Goal: Information Seeking & Learning: Understand process/instructions

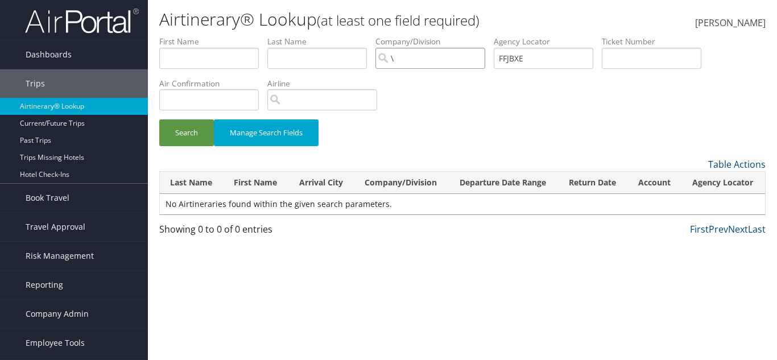
click at [444, 62] on input "\" at bounding box center [430, 58] width 110 height 21
click at [444, 62] on input "search" at bounding box center [430, 58] width 110 height 21
click at [526, 53] on input "FFJBXE" at bounding box center [544, 58] width 100 height 21
paste input "MVFNHD"
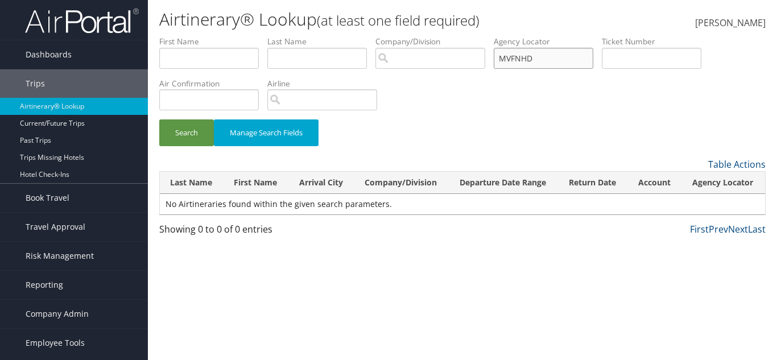
type input "MVFNHD"
click at [159, 119] on button "Search" at bounding box center [186, 132] width 55 height 27
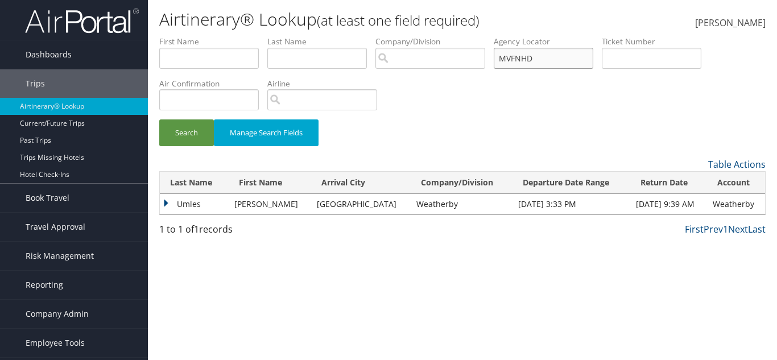
click at [517, 61] on input "MVFNHD" at bounding box center [544, 58] width 100 height 21
drag, startPoint x: 542, startPoint y: 76, endPoint x: 531, endPoint y: 57, distance: 22.2
click at [531, 57] on input "MVFNHD" at bounding box center [544, 58] width 100 height 21
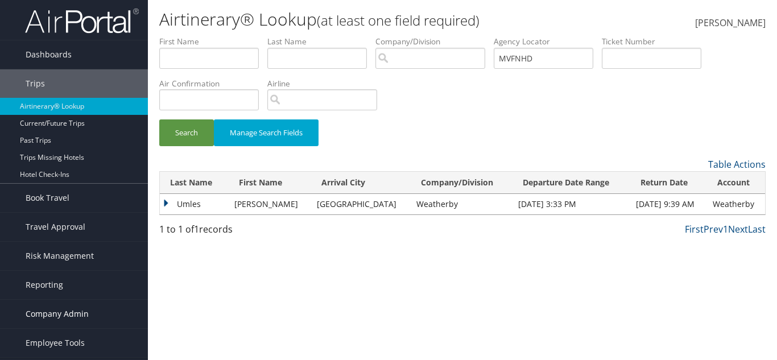
click at [47, 317] on span "Company Admin" at bounding box center [57, 314] width 63 height 28
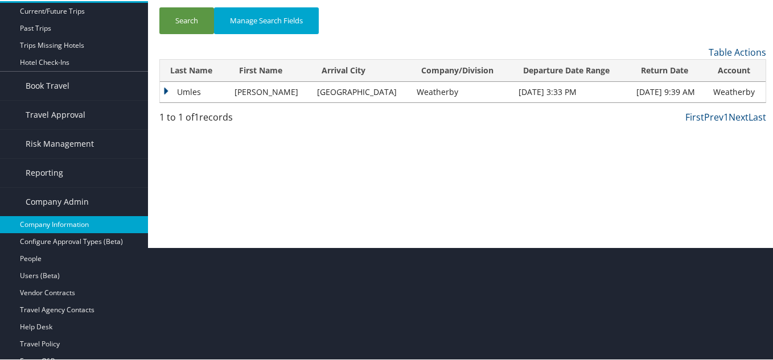
scroll to position [114, 0]
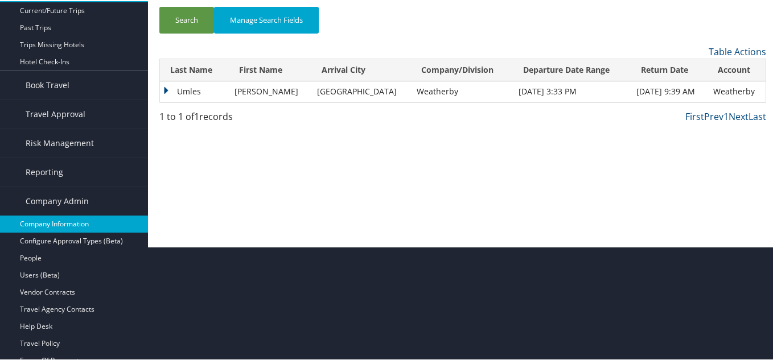
click at [77, 222] on link "Company Information" at bounding box center [74, 222] width 148 height 17
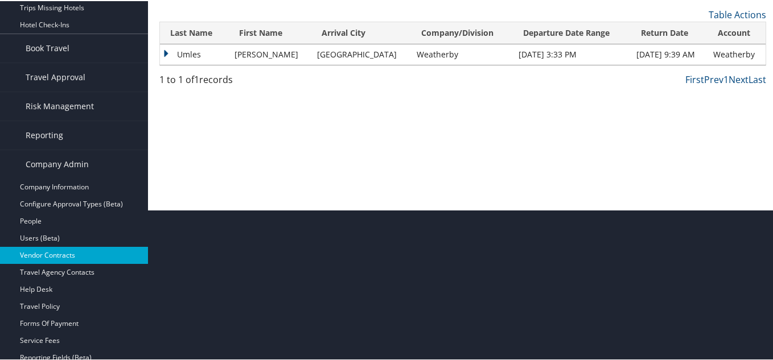
scroll to position [171, 0]
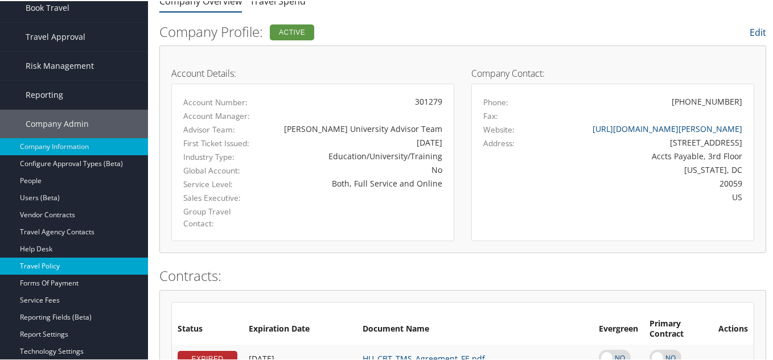
scroll to position [114, 0]
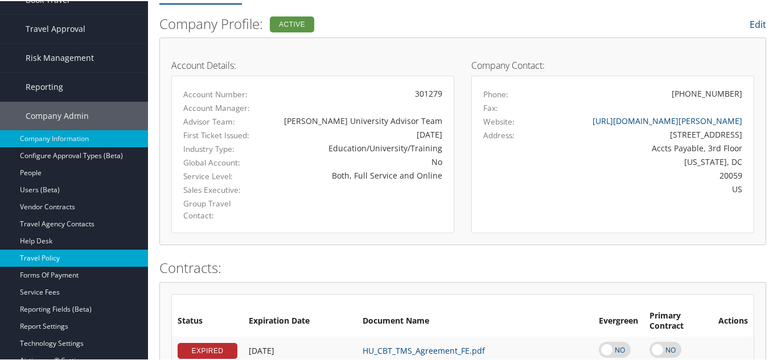
click at [53, 259] on link "Travel Policy" at bounding box center [74, 257] width 148 height 17
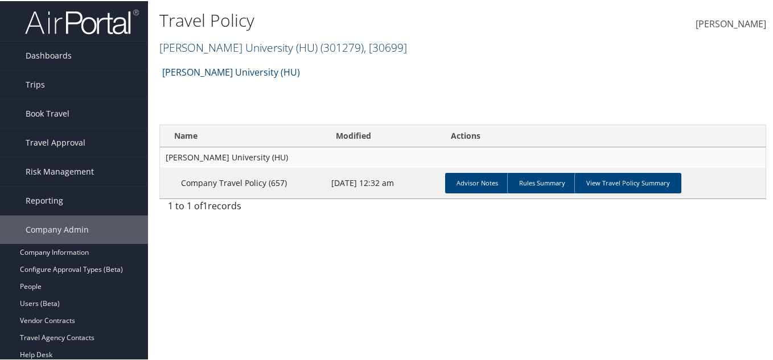
click at [216, 52] on link "Howard University (HU) ( 301279 ) , [ 30699 ]" at bounding box center [282, 46] width 247 height 15
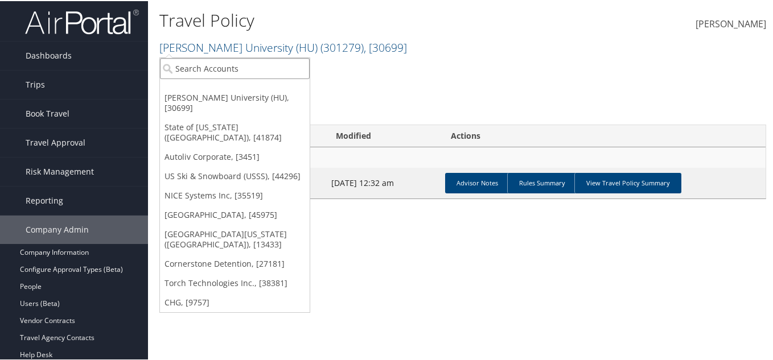
click at [214, 69] on input "search" at bounding box center [235, 67] width 150 height 21
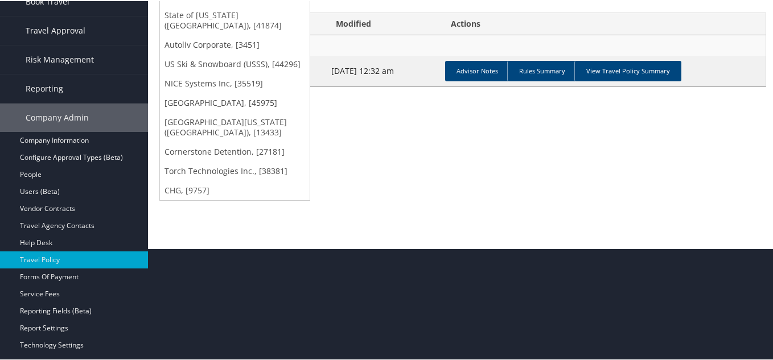
scroll to position [114, 0]
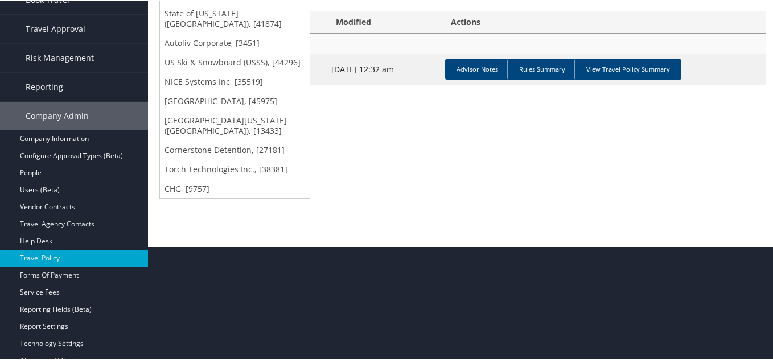
click at [203, 178] on link "CHG, [9757]" at bounding box center [235, 187] width 150 height 19
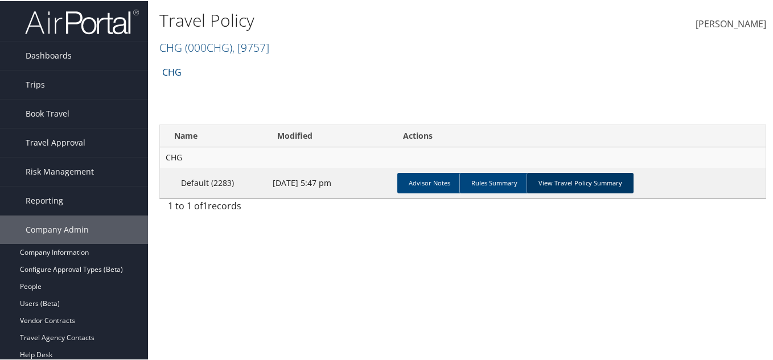
click at [609, 188] on link "View Travel Policy Summary" at bounding box center [579, 182] width 107 height 20
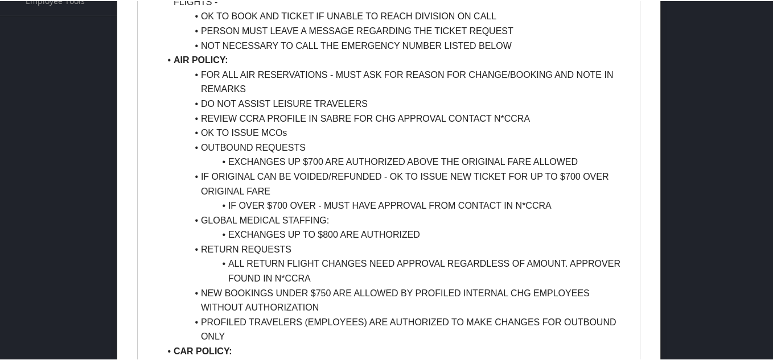
scroll to position [569, 0]
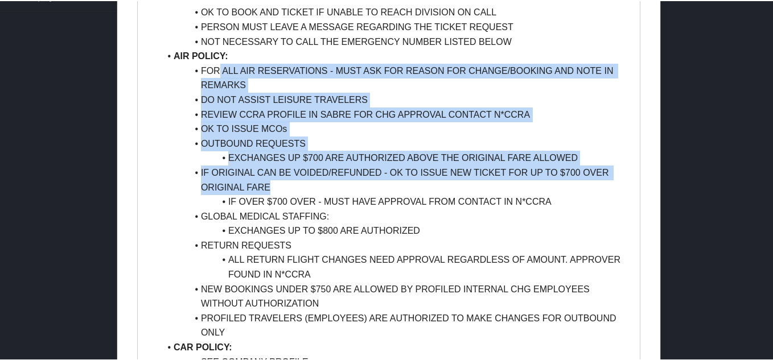
drag, startPoint x: 229, startPoint y: 69, endPoint x: 415, endPoint y: 183, distance: 218.2
click at [415, 183] on ul "GENERAL INFORMATION: BILLING ADDRESS: 7259 S BINGHAM JUNCTION BLVD, MIDVALE, UT…" at bounding box center [388, 215] width 485 height 1063
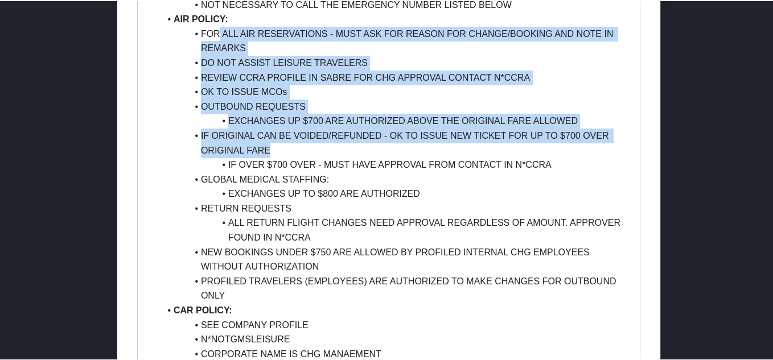
scroll to position [626, 0]
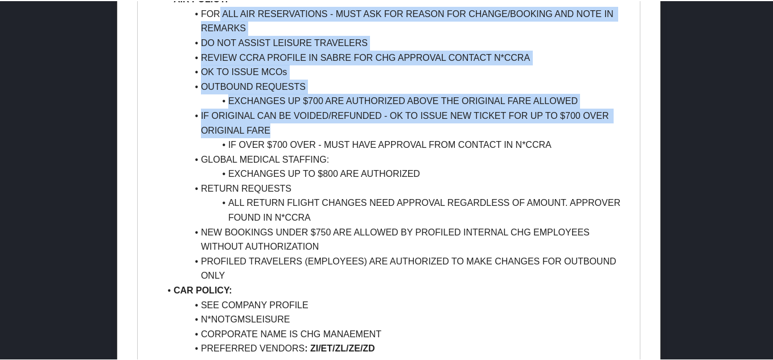
click at [226, 101] on li "EXCHANGES UP $700 ARE AUTHORIZED ABOVE THE ORIGINAL FARE ALLOWED" at bounding box center [395, 100] width 471 height 15
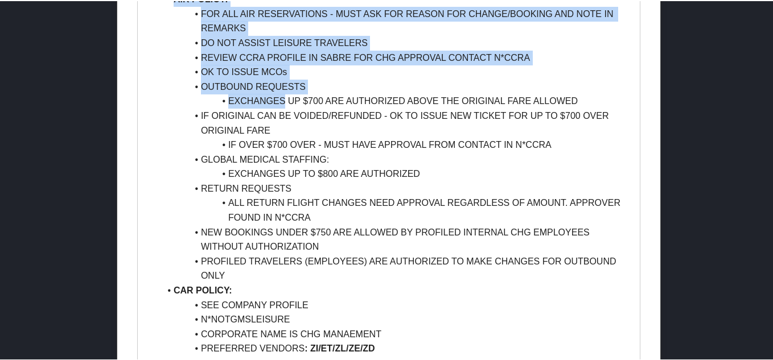
drag, startPoint x: 251, startPoint y: 101, endPoint x: 885, endPoint y: 130, distance: 634.4
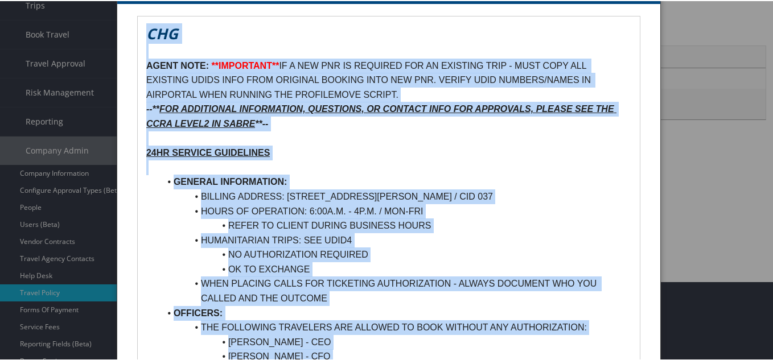
scroll to position [0, 0]
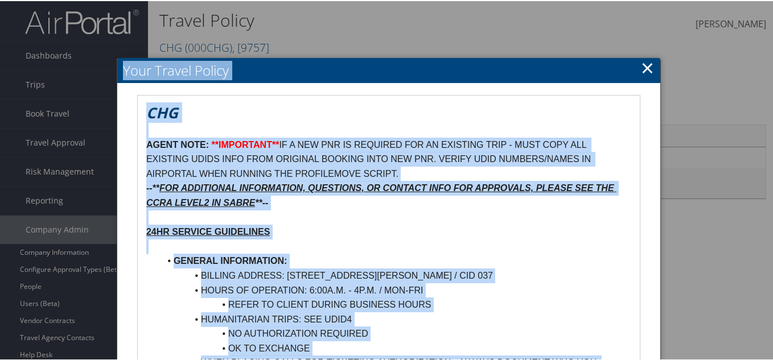
click at [203, 109] on h1 "CHG" at bounding box center [388, 111] width 485 height 20
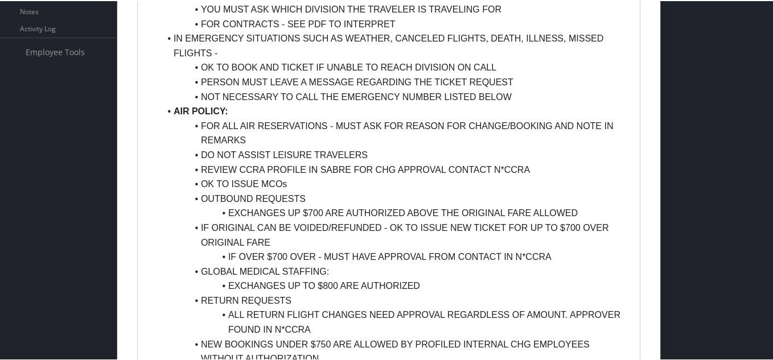
scroll to position [569, 0]
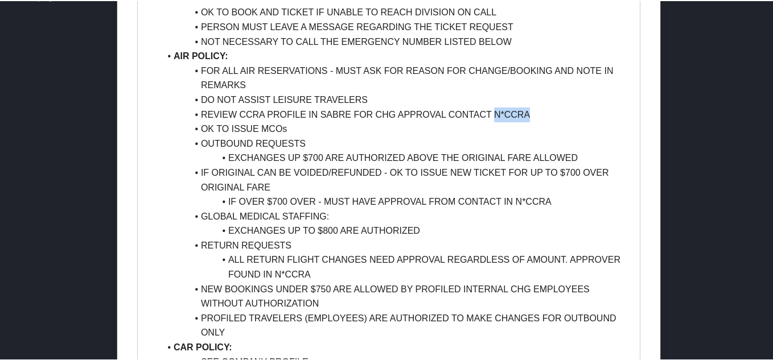
drag, startPoint x: 495, startPoint y: 115, endPoint x: 529, endPoint y: 114, distance: 34.1
click at [529, 114] on li "REVIEW CCRA PROFILE IN SABRE FOR CHG APPROVAL CONTACT N*CCRA" at bounding box center [395, 113] width 471 height 15
copy li "N*CCRA"
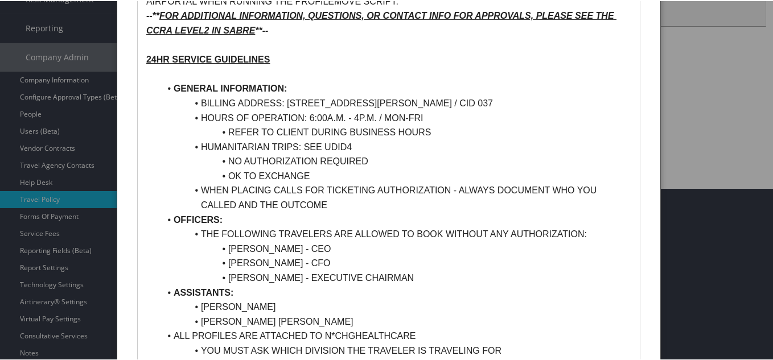
scroll to position [171, 0]
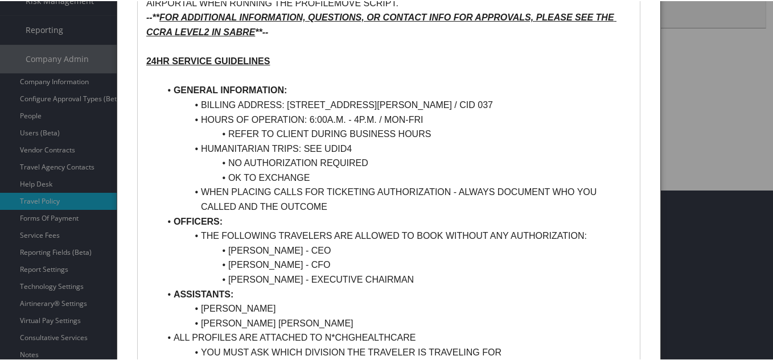
drag, startPoint x: 287, startPoint y: 102, endPoint x: 571, endPoint y: 98, distance: 283.3
click at [571, 98] on li "BILLING ADDRESS: 7259 S BINGHAM JUNCTION BLVD, MIDVALE, UT 84047 / CID 037" at bounding box center [395, 104] width 471 height 15
copy li "7259 S BINGHAM JUNCTION BLVD, MIDVALE, UT 84047 / CID 037"
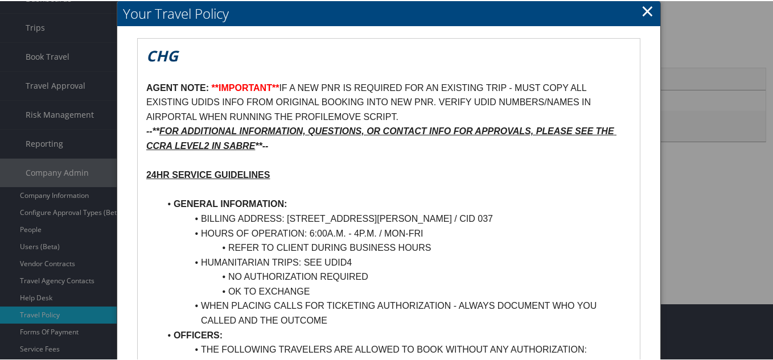
click at [337, 226] on li "HOURS OF OPERATION: 6:00A.M. - 4P.M. / MON-FRI" at bounding box center [395, 232] width 471 height 15
drag, startPoint x: 286, startPoint y: 213, endPoint x: 432, endPoint y: 216, distance: 146.8
click at [432, 216] on li "BILLING ADDRESS: 7259 S BINGHAM JUNCTION BLVD, MIDVALE, UT 84047 / CID 037" at bounding box center [395, 217] width 471 height 15
copy li "7259 S BINGHAM JUNCTION BLVD"
click at [457, 217] on li "BILLING ADDRESS: 7259 S BINGHAM JUNCTION BLVD, MIDVALE, UT 84047 / CID 037" at bounding box center [395, 217] width 471 height 15
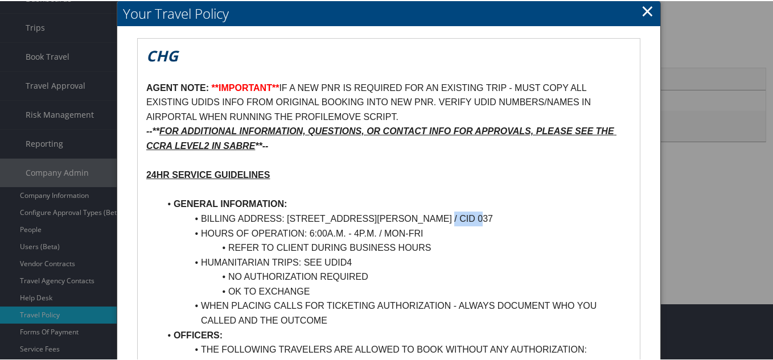
click at [457, 217] on li "BILLING ADDRESS: 7259 S BINGHAM JUNCTION BLVD, MIDVALE, UT 84047 / CID 037" at bounding box center [395, 217] width 471 height 15
copy li "MIDVALE"
click at [520, 216] on li "BILLING ADDRESS: 7259 S BINGHAM JUNCTION BLVD, MIDVALE, UT 84047 / CID 037" at bounding box center [395, 217] width 471 height 15
copy li "84047"
